Goal: Information Seeking & Learning: Check status

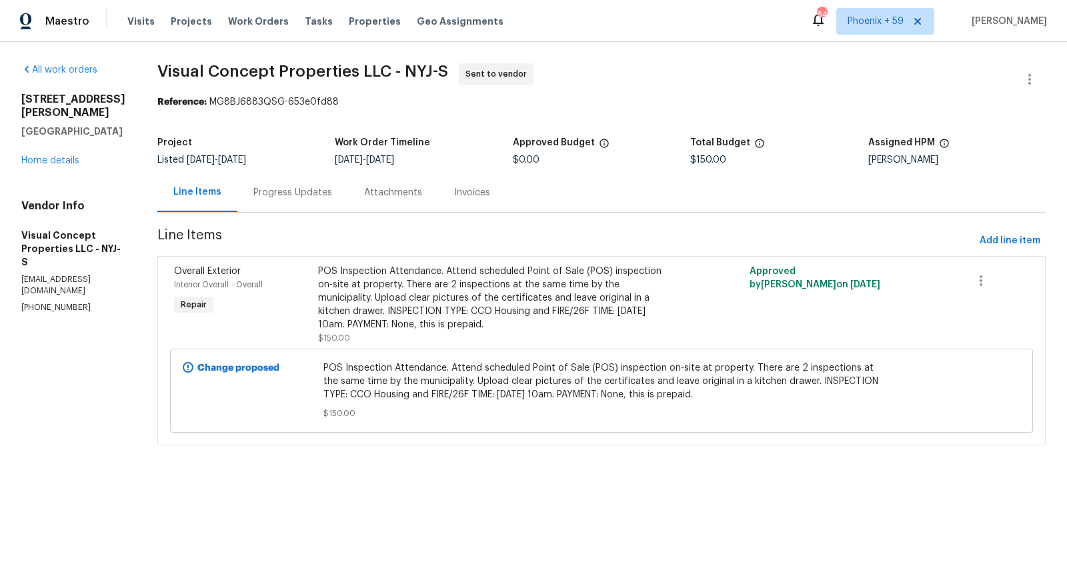
click at [187, 23] on span "Projects" at bounding box center [191, 21] width 41 height 13
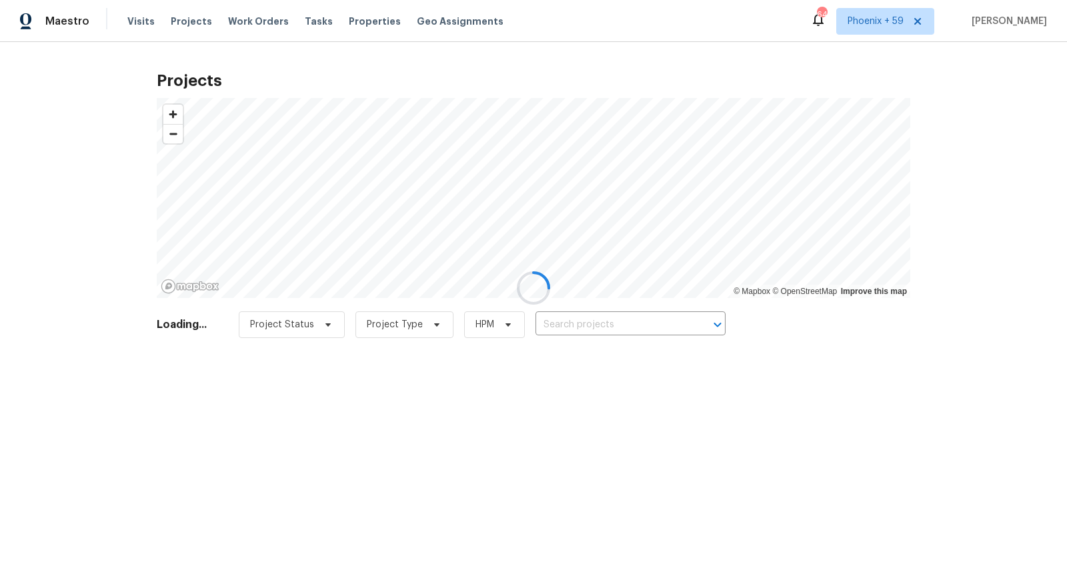
click at [619, 333] on div at bounding box center [533, 288] width 1067 height 576
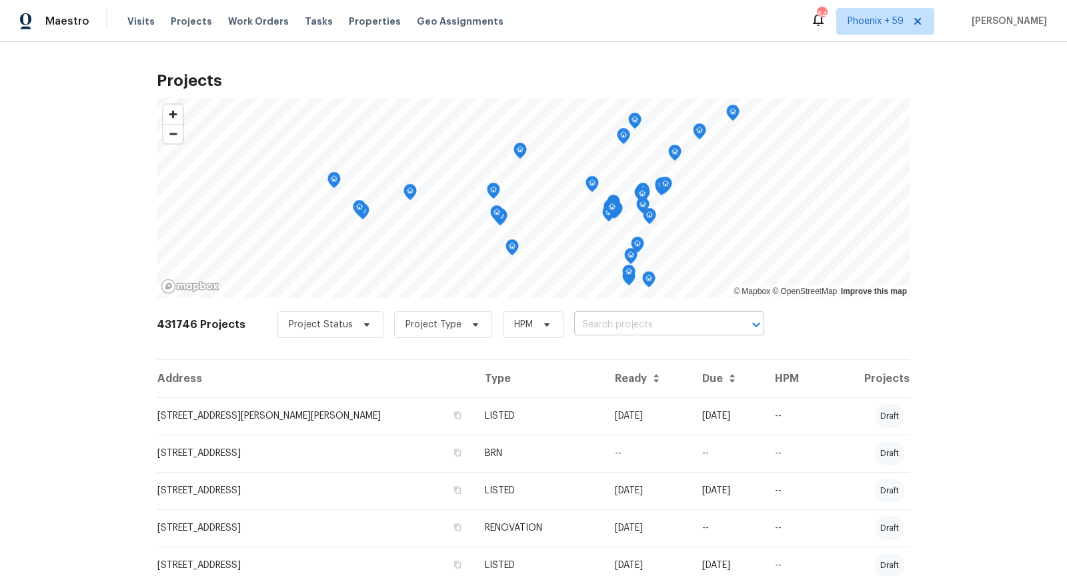
click at [619, 329] on input "text" at bounding box center [650, 325] width 153 height 21
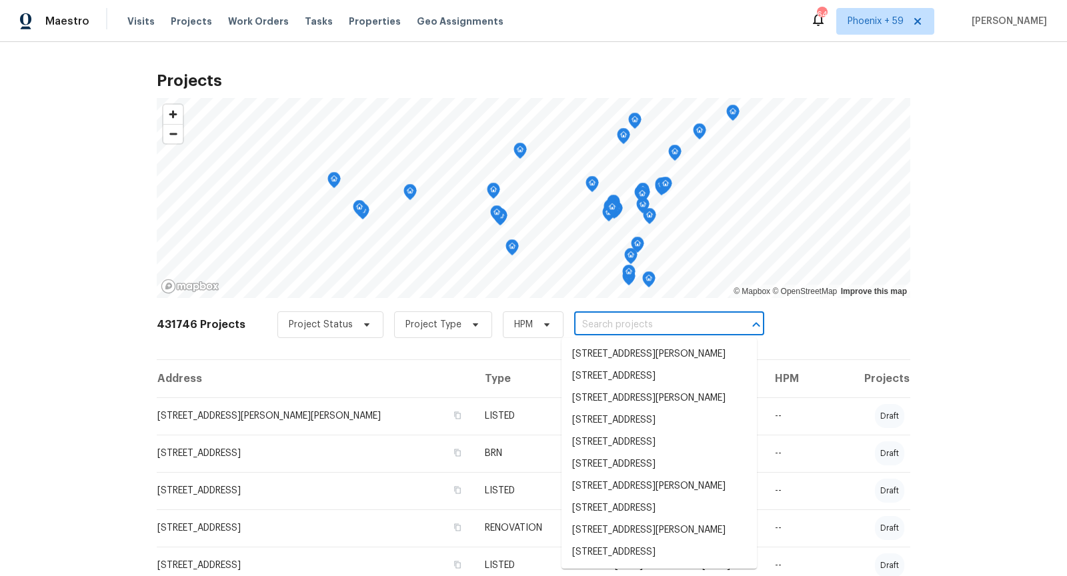
paste input "4642 [PERSON_NAME]"
type input "4642 [PERSON_NAME]"
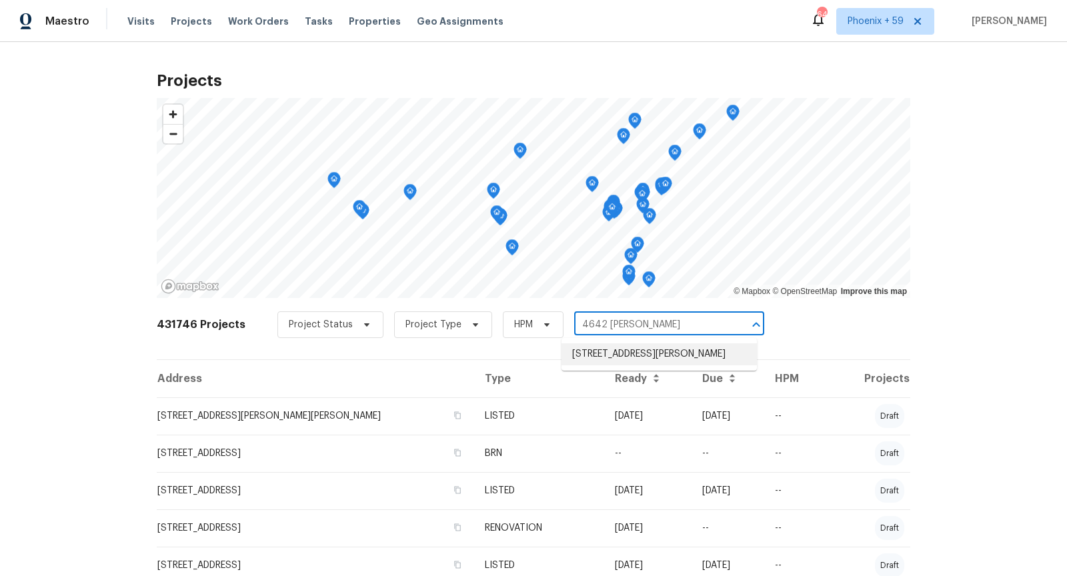
click at [641, 351] on li "[STREET_ADDRESS][PERSON_NAME]" at bounding box center [658, 354] width 195 height 22
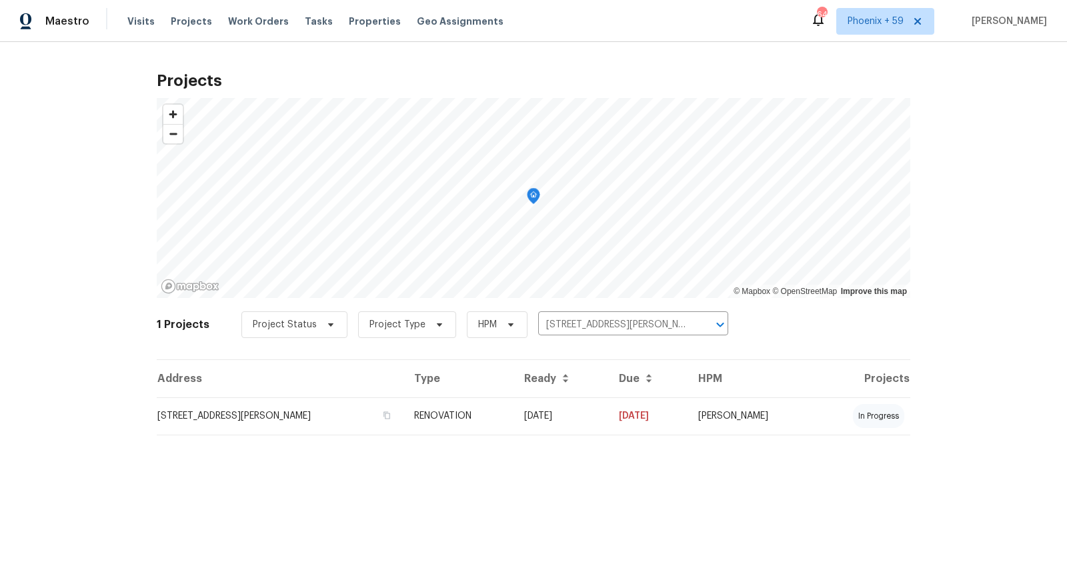
click at [293, 421] on td "[STREET_ADDRESS][PERSON_NAME]" at bounding box center [280, 415] width 247 height 37
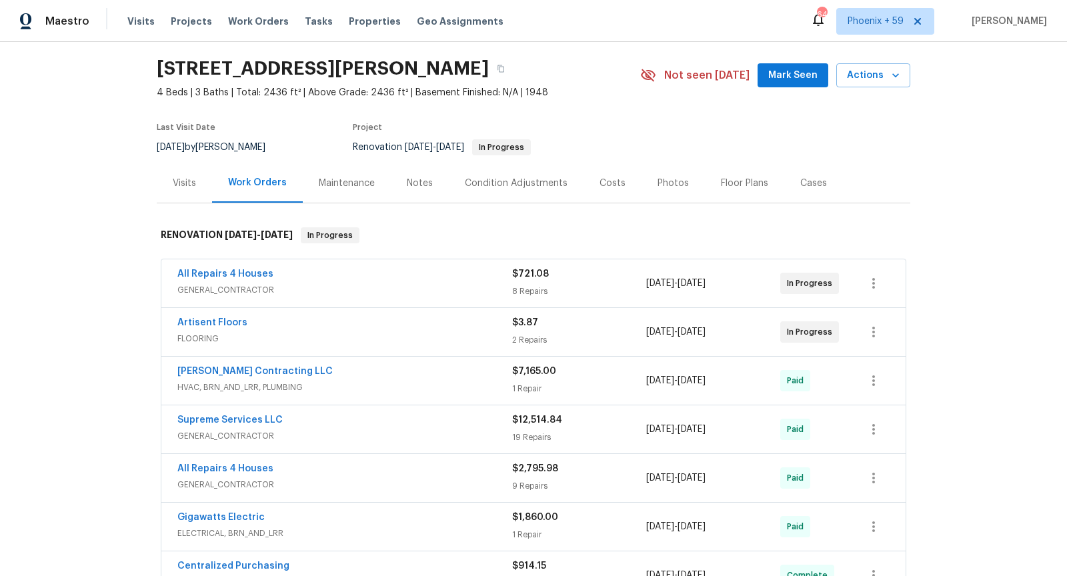
scroll to position [48, 0]
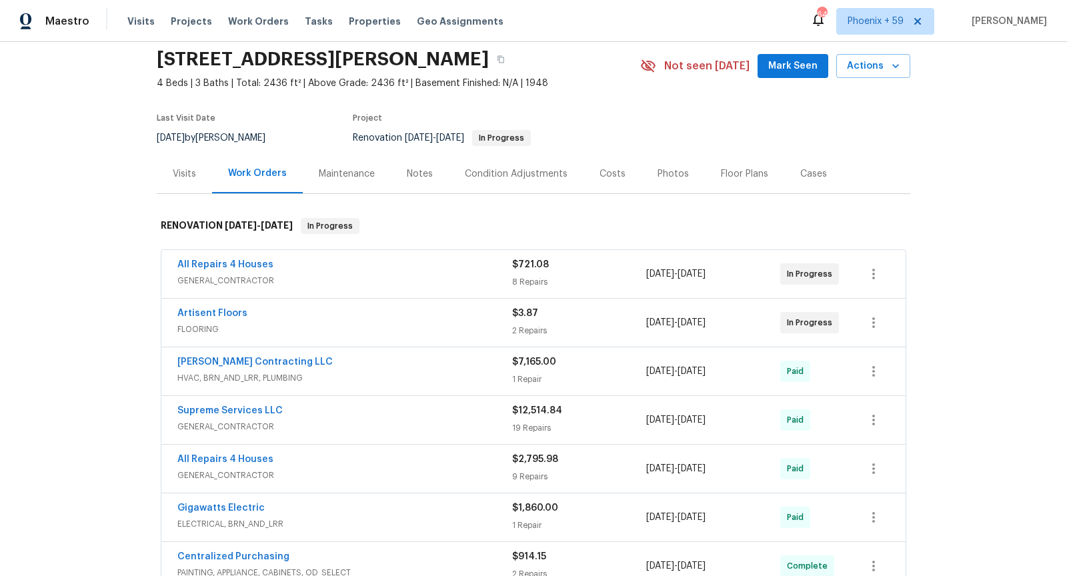
click at [408, 269] on div "All Repairs 4 Houses" at bounding box center [344, 266] width 335 height 16
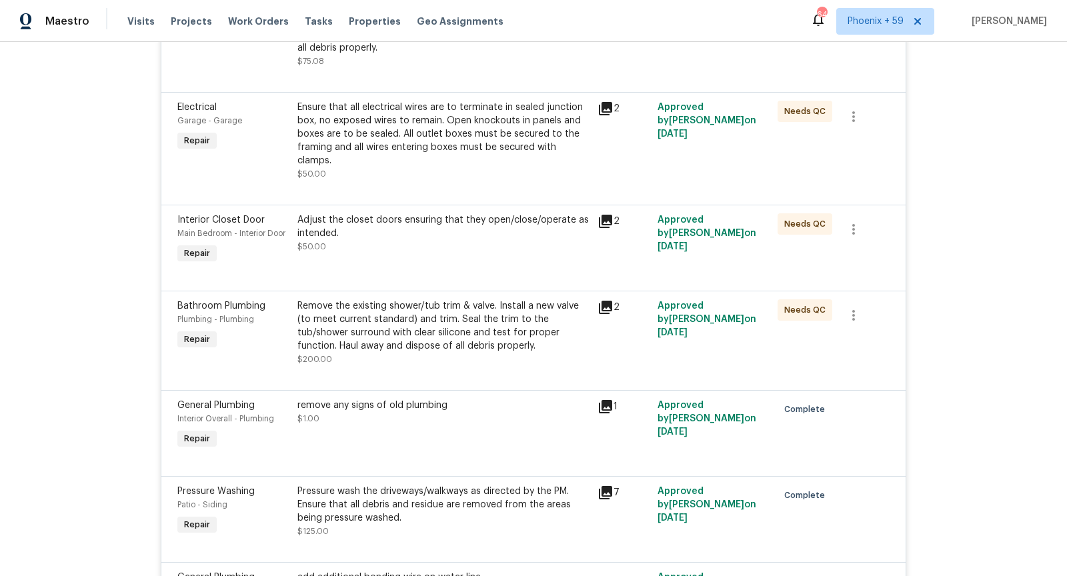
scroll to position [0, 0]
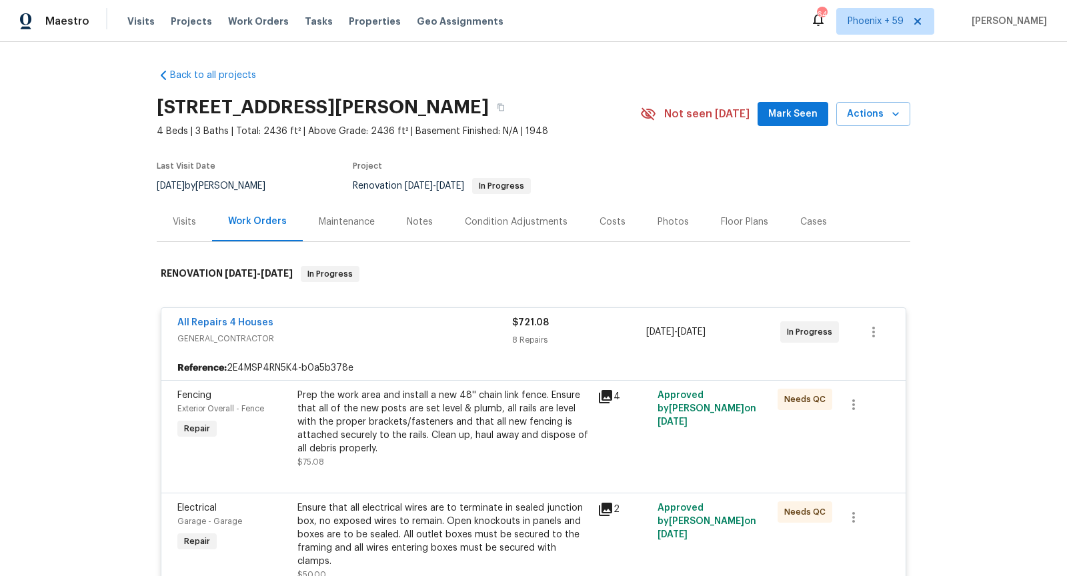
click at [203, 227] on div "Visits" at bounding box center [184, 221] width 55 height 39
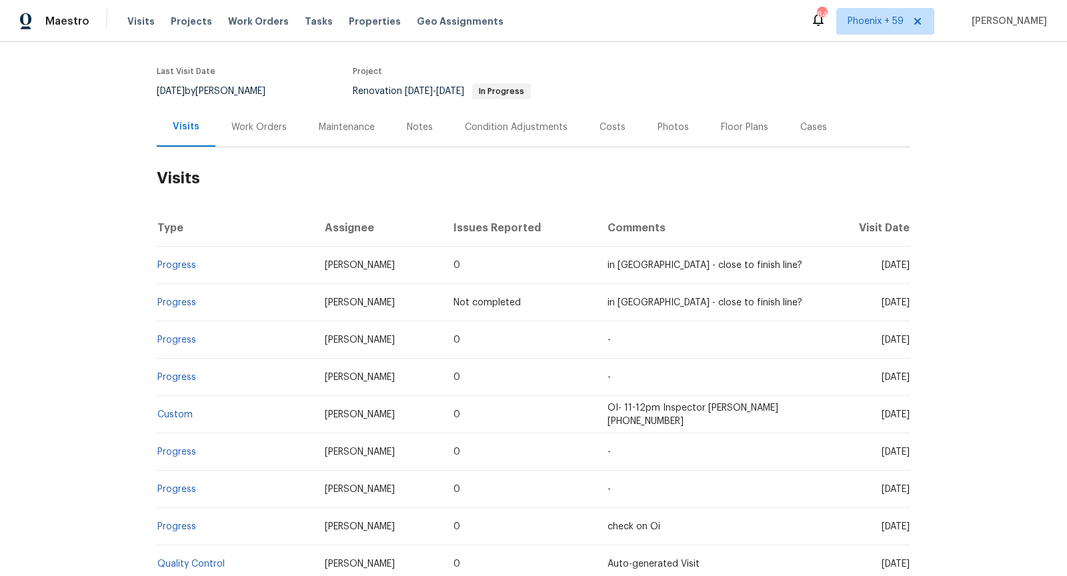
scroll to position [97, 0]
